Goal: Use online tool/utility: Utilize a website feature to perform a specific function

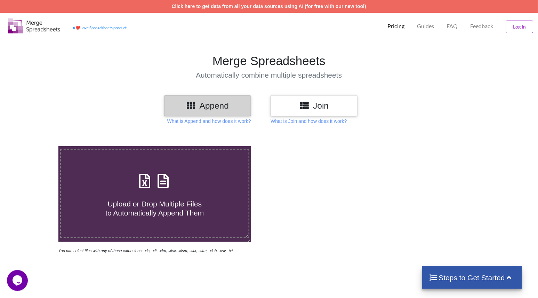
click at [311, 141] on div "Upload or Drop Multiple Files to Automatically Append Them You can select files…" at bounding box center [269, 280] width 538 height 298
click at [311, 103] on h3 "Join" at bounding box center [314, 106] width 77 height 10
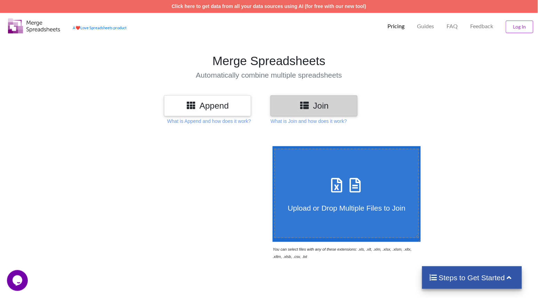
drag, startPoint x: 313, startPoint y: 120, endPoint x: 294, endPoint y: 143, distance: 29.9
click at [294, 143] on div "Append Join What is Append and how does it work? What is Join and how does it w…" at bounding box center [269, 269] width 538 height 348
click at [297, 121] on p "What is Join and how does it work?" at bounding box center [309, 121] width 76 height 7
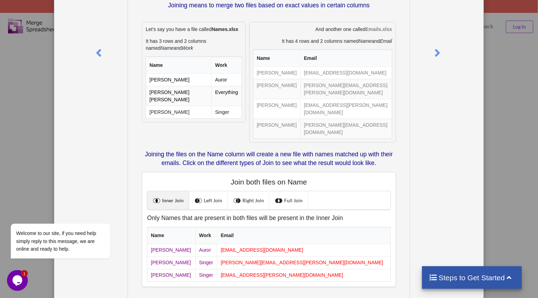
scroll to position [99, 0]
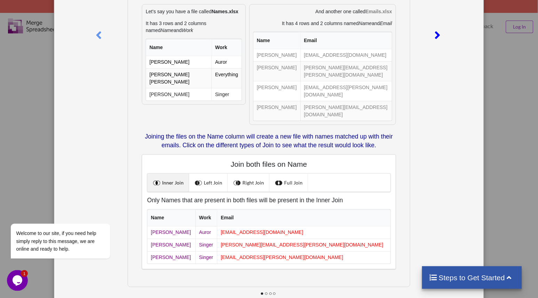
click at [431, 62] on div at bounding box center [439, 34] width 16 height 190
click at [435, 33] on icon at bounding box center [438, 32] width 14 height 12
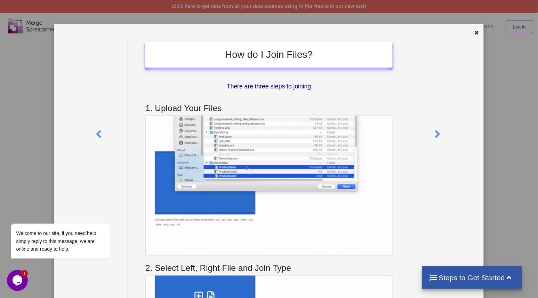
scroll to position [179, 0]
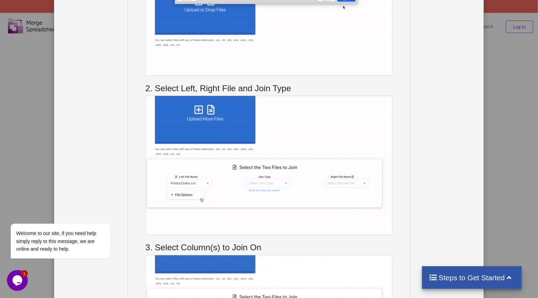
click at [512, 79] on div "How do I Join Files? There are three steps to joining 1. Upload Your Files 2. S…" at bounding box center [269, 149] width 538 height 298
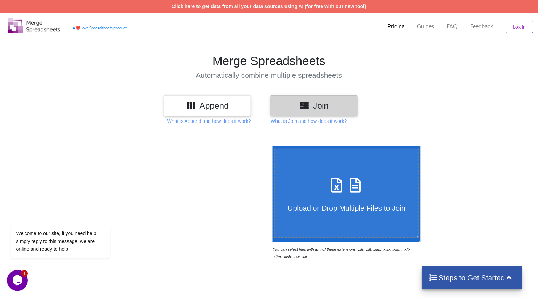
click at [213, 105] on h3 "Append" at bounding box center [207, 106] width 77 height 10
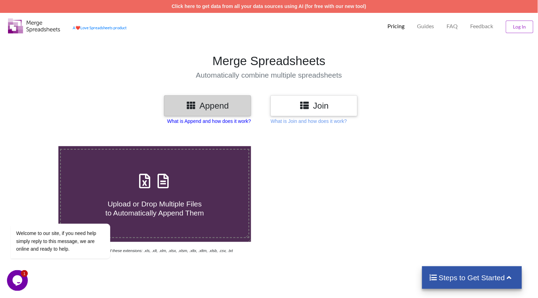
click at [226, 120] on p "What is Append and how does it work?" at bounding box center [209, 121] width 84 height 7
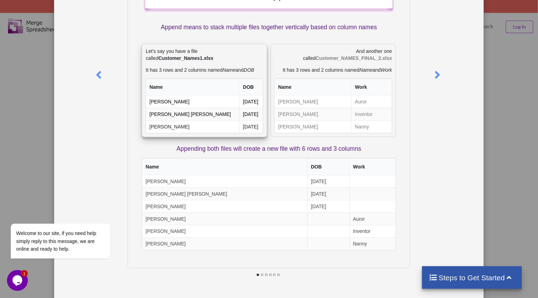
scroll to position [62, 0]
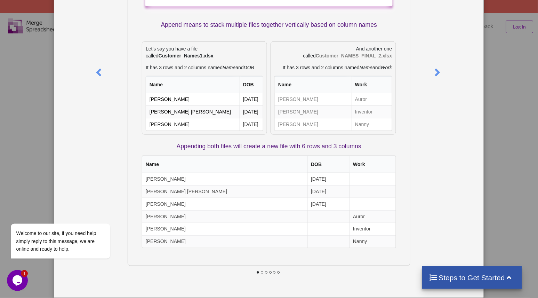
click at [477, 79] on div at bounding box center [448, 133] width 72 height 315
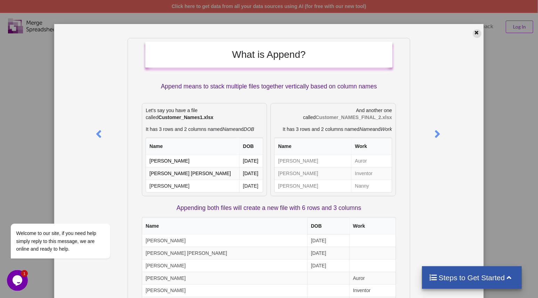
click at [473, 34] on div at bounding box center [477, 33] width 9 height 9
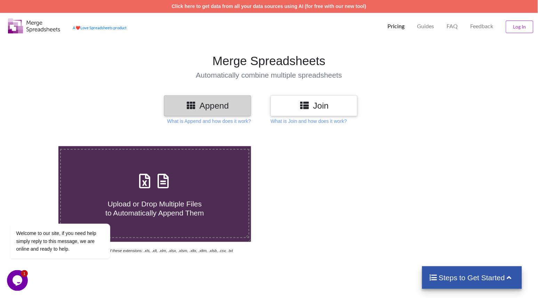
click at [510, 8] on div "Click here to get data from all your data sources using AI (for free with our n…" at bounding box center [269, 6] width 538 height 13
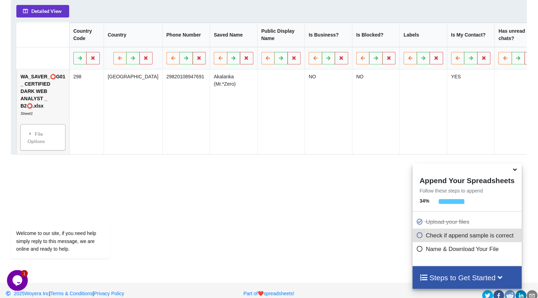
click at [244, 199] on div "Add More Files to Automatically Append with Current You can select files with a…" at bounding box center [269, 29] width 538 height 478
click at [30, 131] on icon at bounding box center [30, 133] width 6 height 5
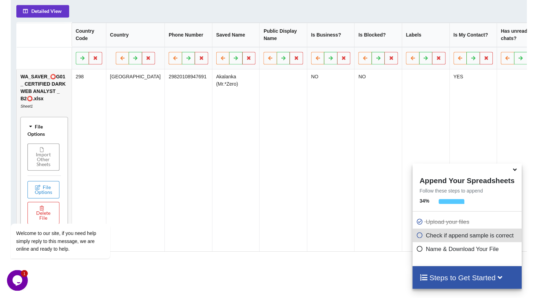
click at [30, 128] on icon at bounding box center [30, 126] width 5 height 6
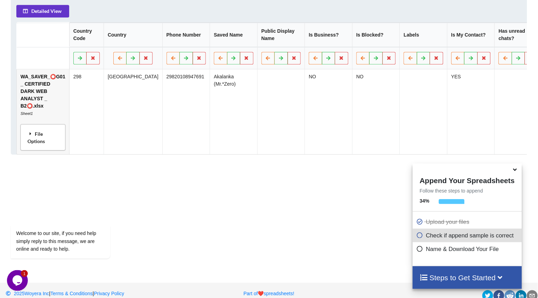
click at [30, 131] on icon at bounding box center [30, 133] width 6 height 5
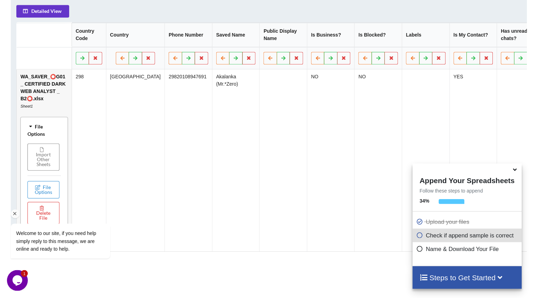
click at [29, 167] on div "Welcome to our site, if you need help simply reply to this message, we are onli…" at bounding box center [69, 212] width 125 height 106
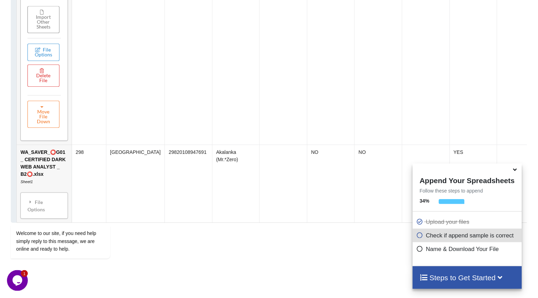
scroll to position [486, 0]
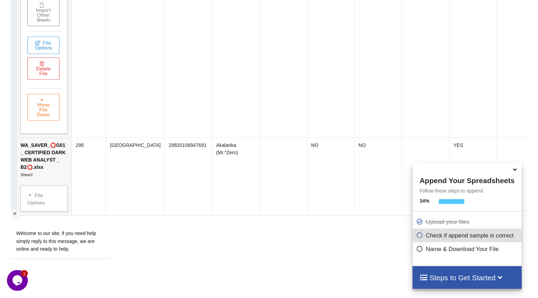
click at [30, 198] on div "Welcome to our site, if you need help simply reply to this message, we are onli…" at bounding box center [69, 212] width 125 height 106
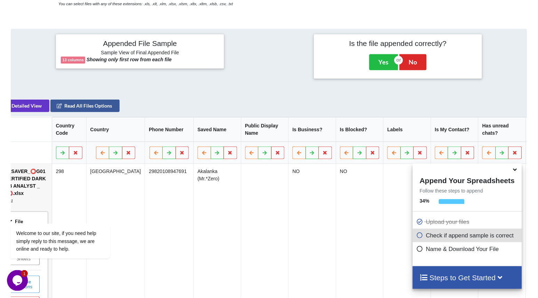
scroll to position [0, 0]
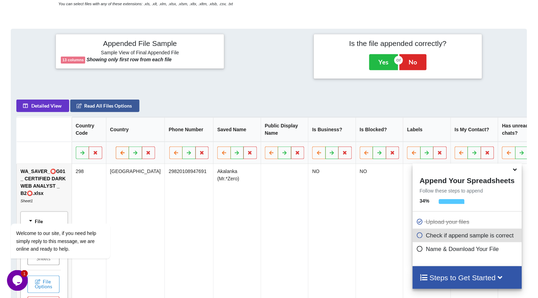
click at [119, 154] on icon at bounding box center [122, 152] width 6 height 4
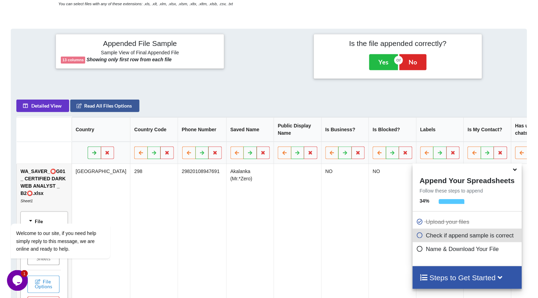
click at [91, 154] on icon at bounding box center [94, 152] width 6 height 4
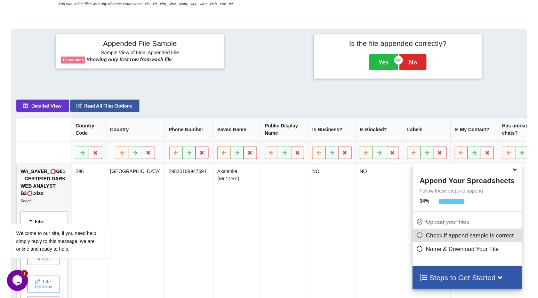
click at [217, 159] on button at bounding box center [224, 152] width 14 height 13
click at [173, 154] on icon at bounding box center [176, 152] width 6 height 4
click at [112, 156] on button at bounding box center [117, 152] width 14 height 13
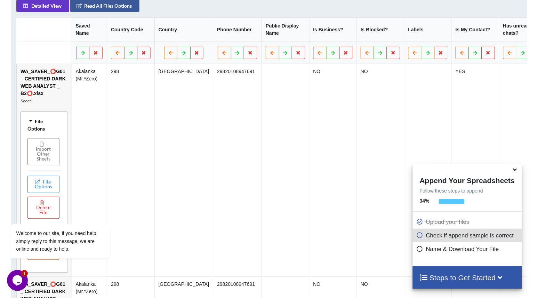
scroll to position [521, 0]
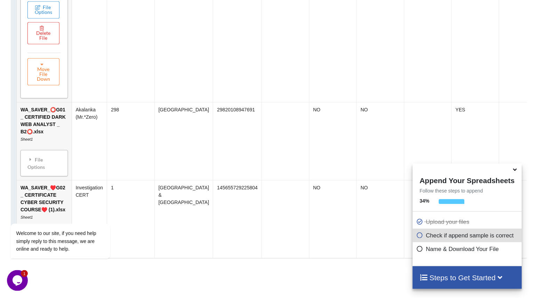
click at [426, 239] on span at bounding box center [421, 235] width 10 height 7
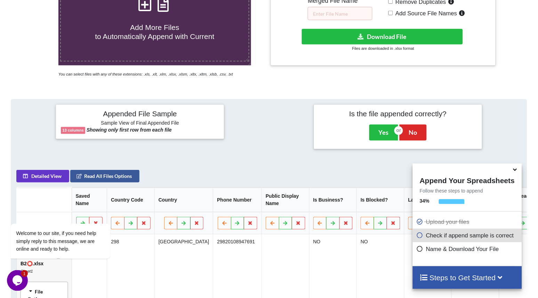
scroll to position [180, 0]
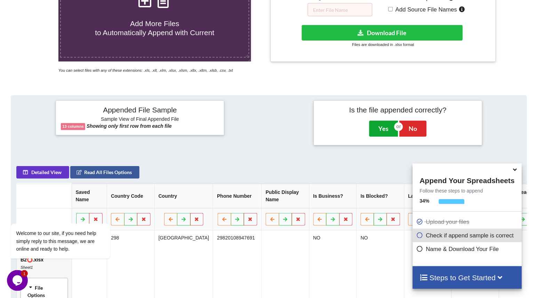
click at [379, 127] on button "Yes" at bounding box center [383, 129] width 29 height 16
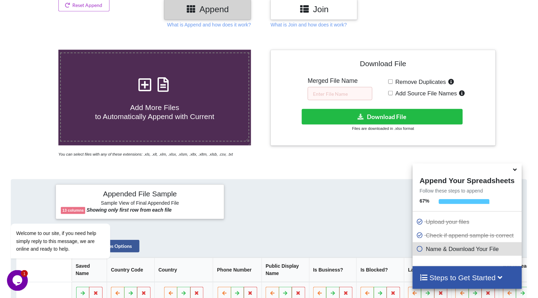
scroll to position [92, 0]
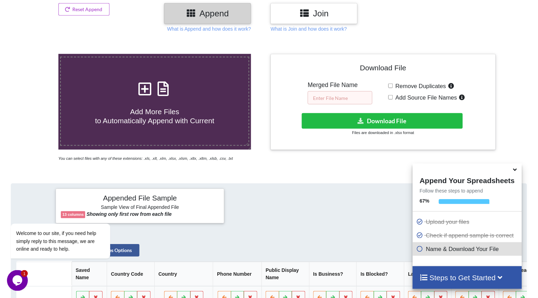
click at [330, 97] on input "text" at bounding box center [340, 97] width 65 height 13
type input "null"
click at [395, 87] on span "Remove Duplicates" at bounding box center [419, 86] width 53 height 7
click at [393, 87] on input "Remove Duplicates" at bounding box center [391, 85] width 5 height 5
checkbox input "true"
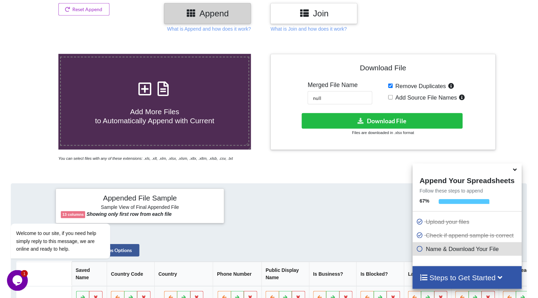
click at [393, 95] on label "Add Source File Names" at bounding box center [430, 97] width 74 height 9
click at [393, 95] on input "Add Source File Names" at bounding box center [391, 97] width 5 height 5
click at [395, 98] on span "Add Source File Names" at bounding box center [425, 97] width 64 height 7
click at [393, 98] on input "Add Source File Names" at bounding box center [391, 97] width 5 height 5
checkbox input "false"
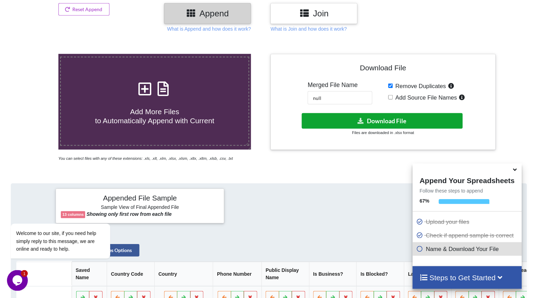
click at [384, 116] on button "Download File" at bounding box center [382, 121] width 161 height 16
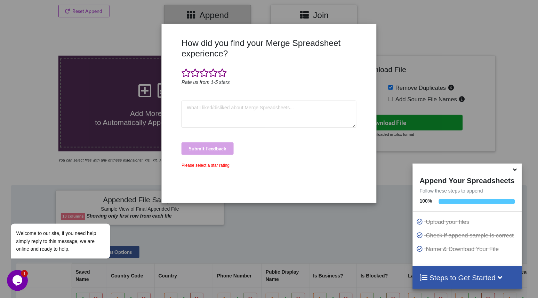
scroll to position [0, 0]
